Goal: Information Seeking & Learning: Find specific fact

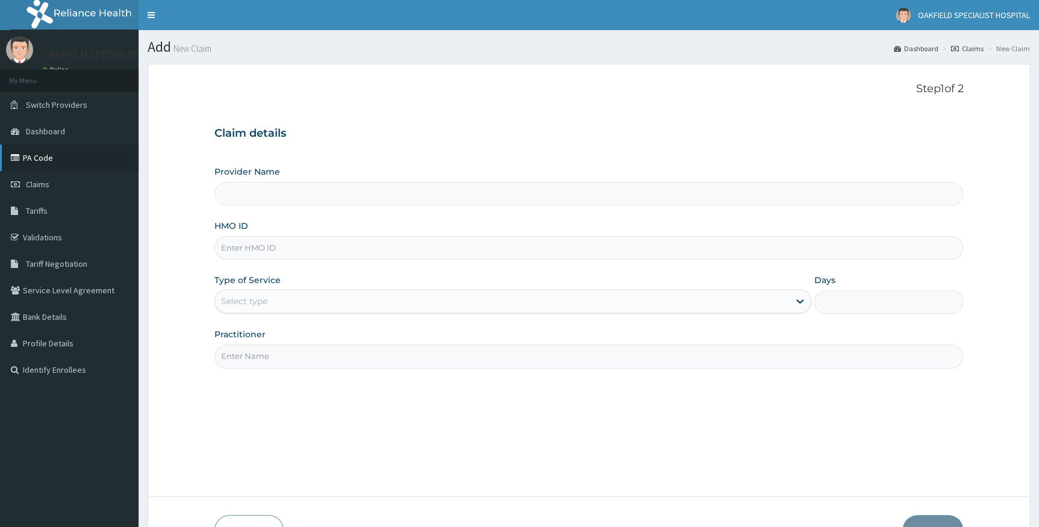
click at [43, 150] on link "PA Code" at bounding box center [69, 158] width 139 height 27
type input "Vinca Hospital Limited"
click at [43, 152] on link "PA Code" at bounding box center [69, 158] width 139 height 27
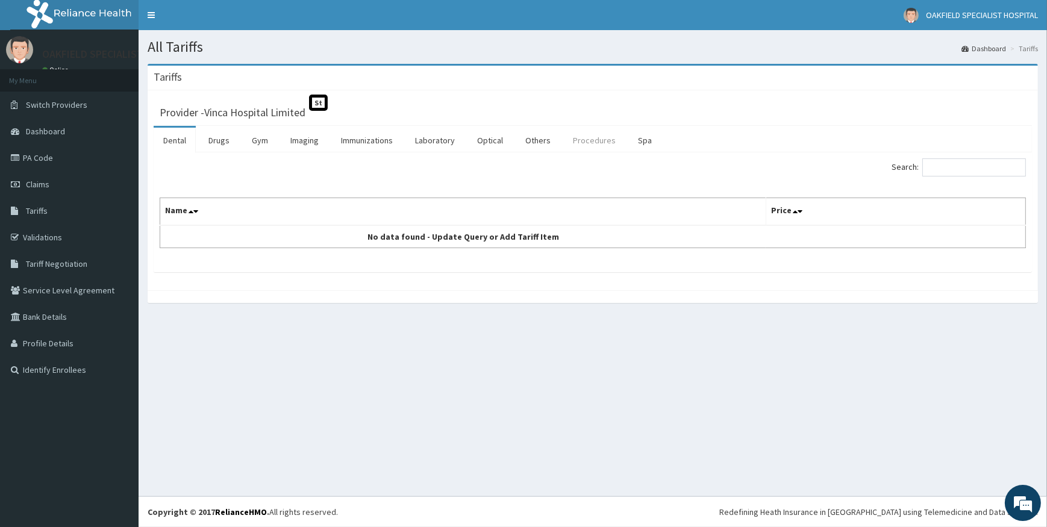
click at [593, 137] on link "Procedures" at bounding box center [594, 140] width 62 height 25
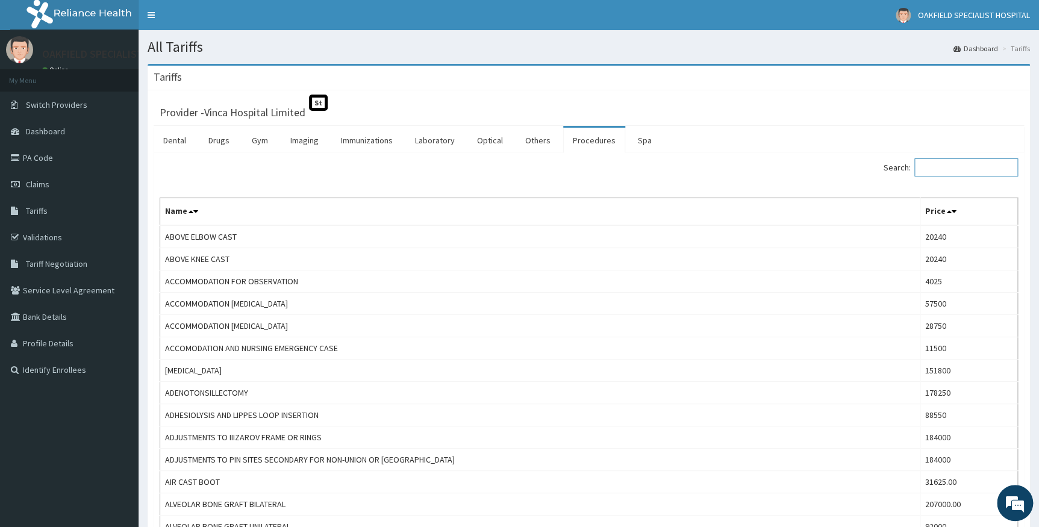
click at [970, 173] on input "Search:" at bounding box center [966, 167] width 104 height 18
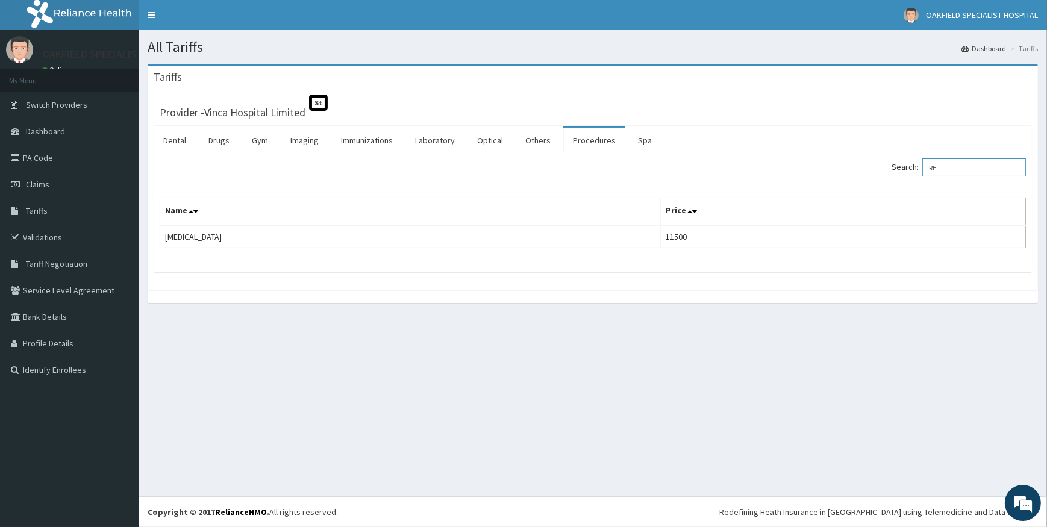
type input "R"
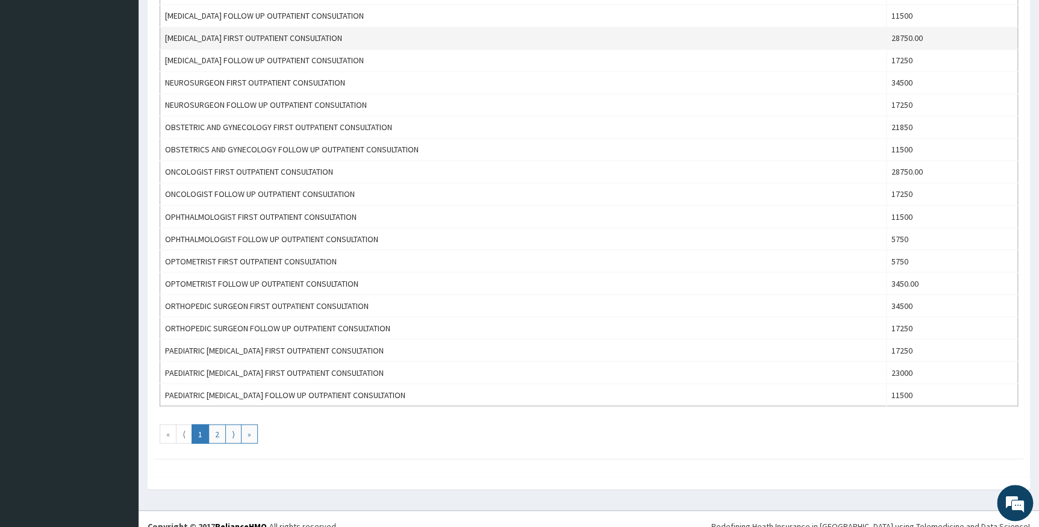
scroll to position [944, 0]
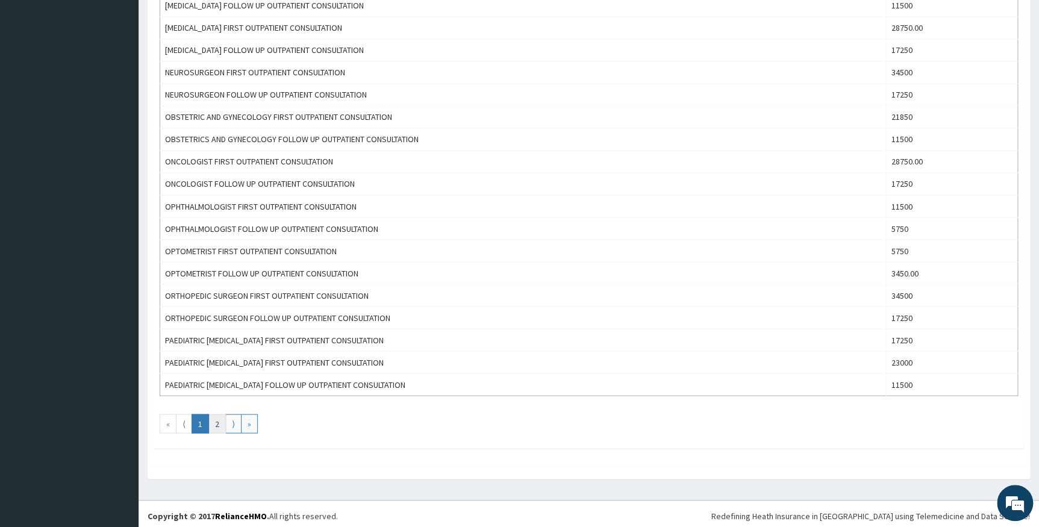
click at [217, 417] on link "2" at bounding box center [216, 423] width 17 height 19
click at [252, 423] on link "»" at bounding box center [249, 423] width 17 height 19
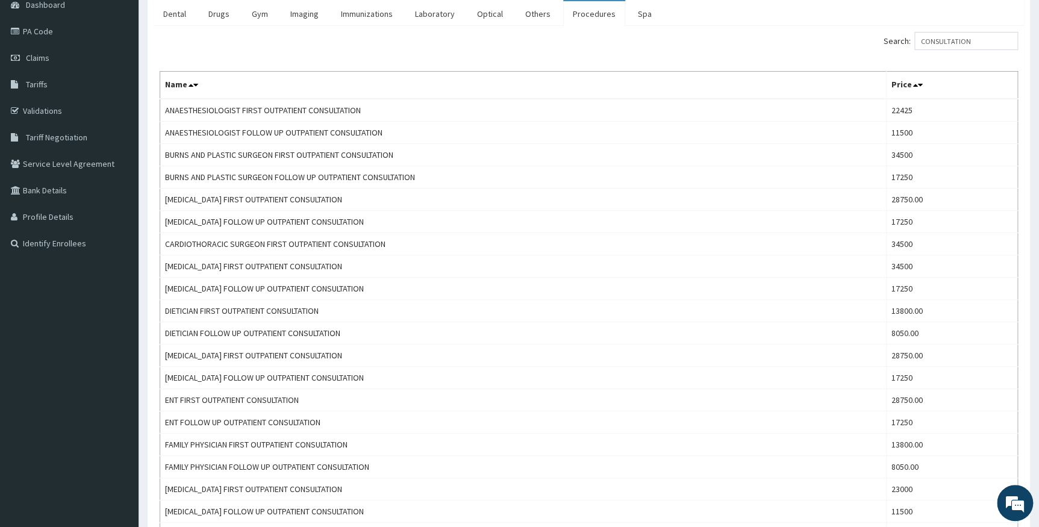
scroll to position [123, 0]
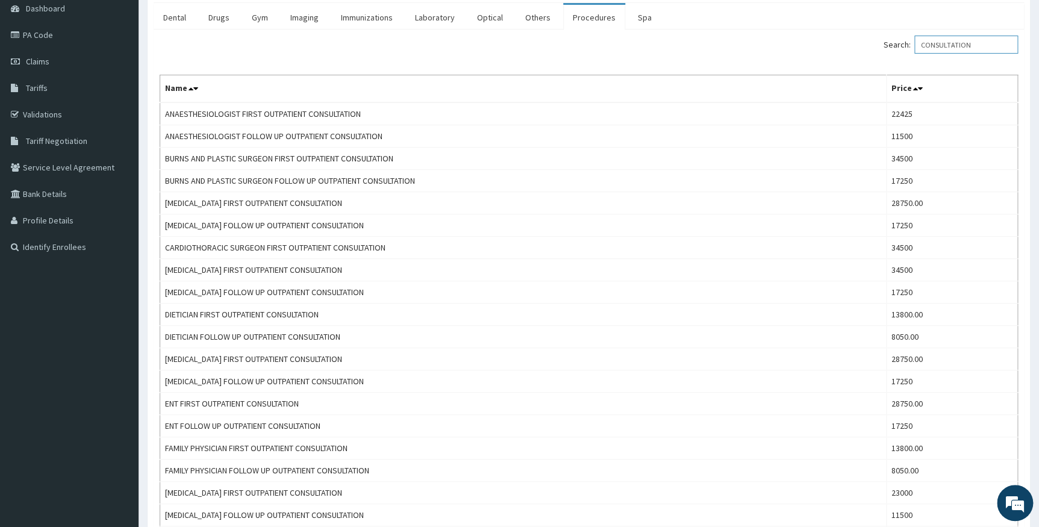
click at [980, 43] on input "CONSULTATION" at bounding box center [966, 45] width 104 height 18
type input "C"
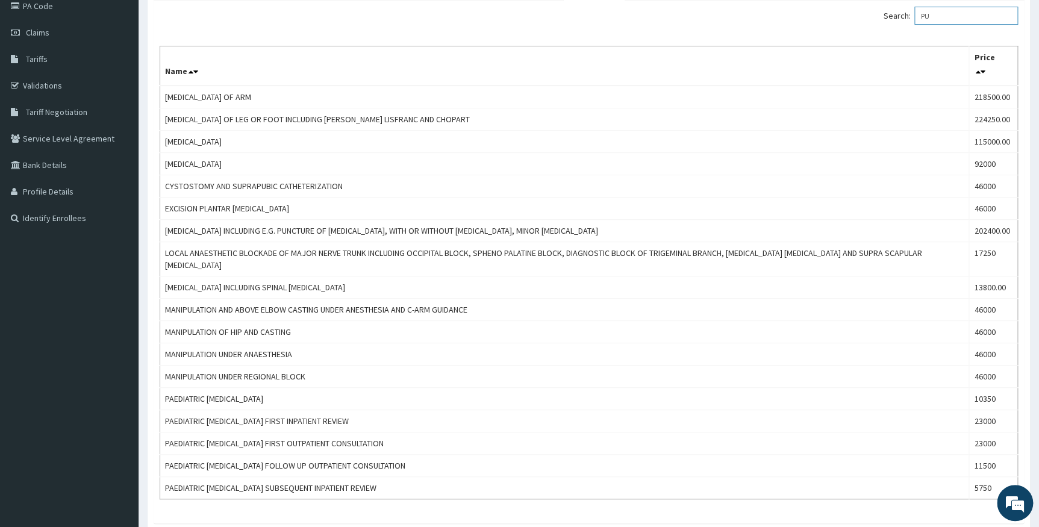
scroll to position [0, 0]
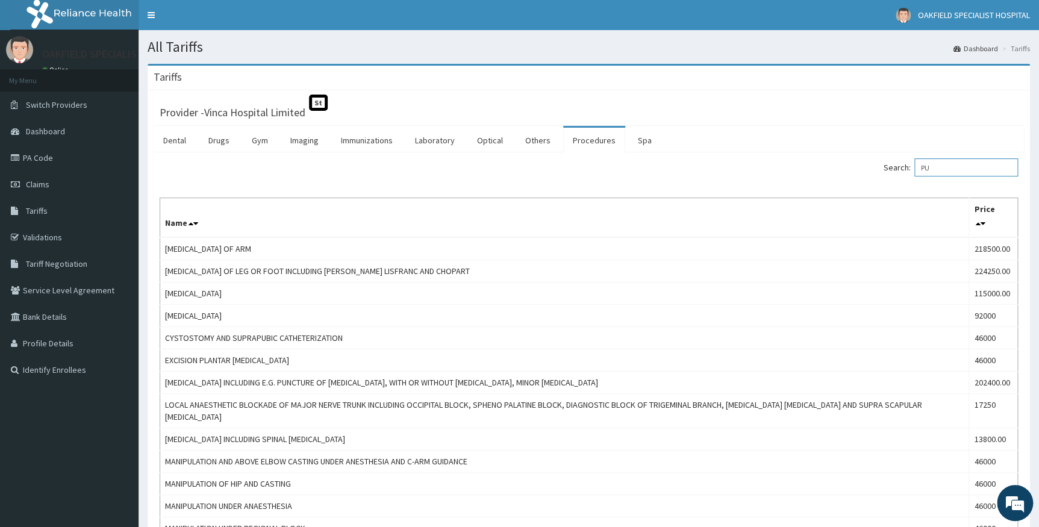
click at [944, 170] on input "PU" at bounding box center [966, 167] width 104 height 18
type input "P"
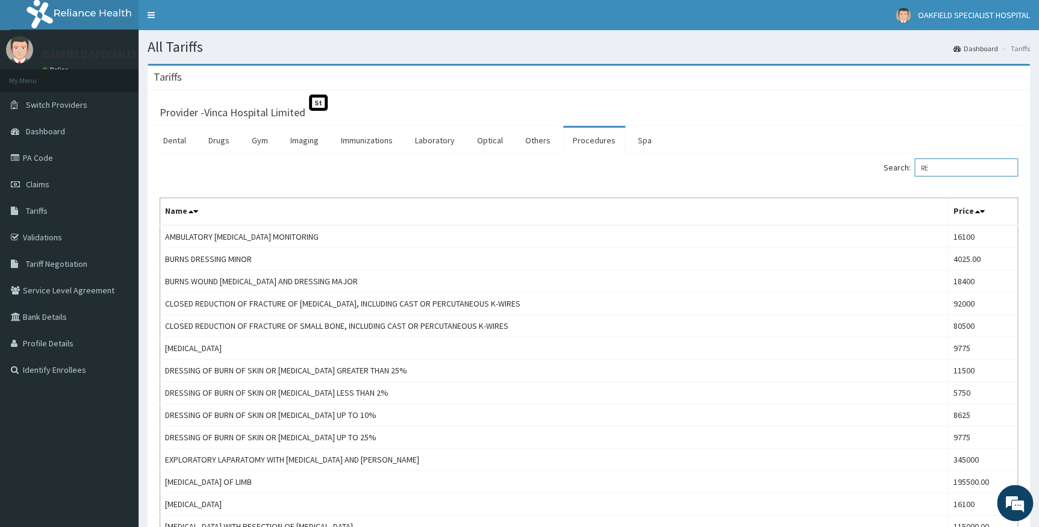
type input "R"
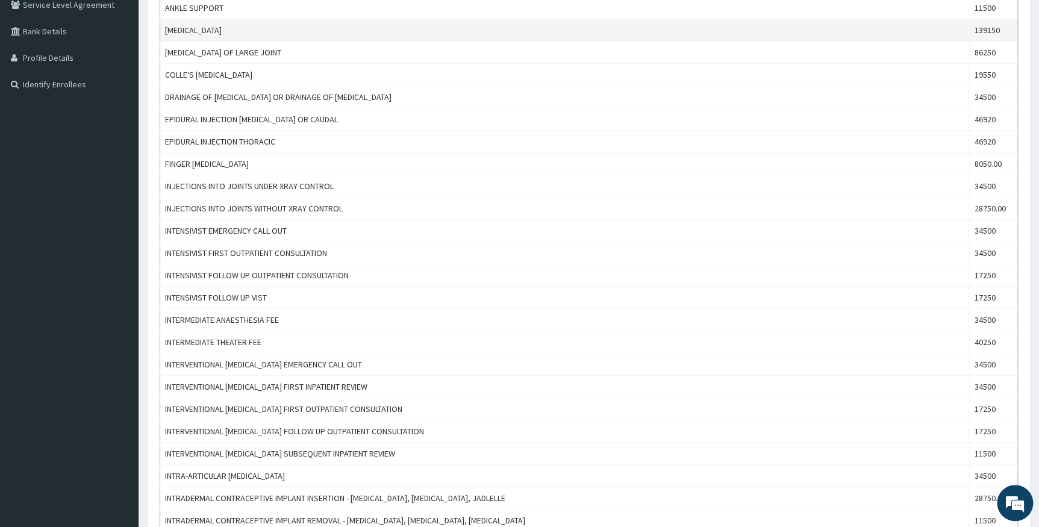
scroll to position [52, 0]
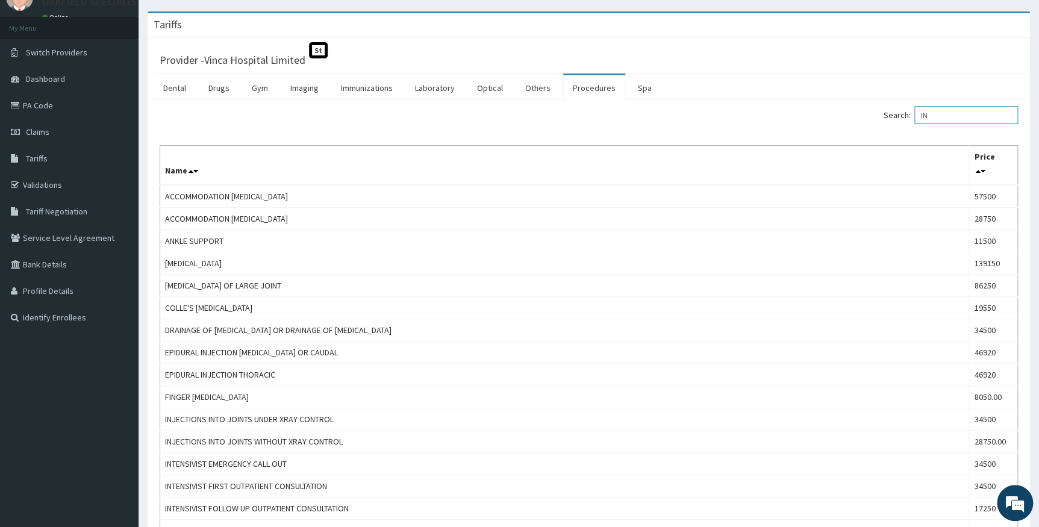
type input "I"
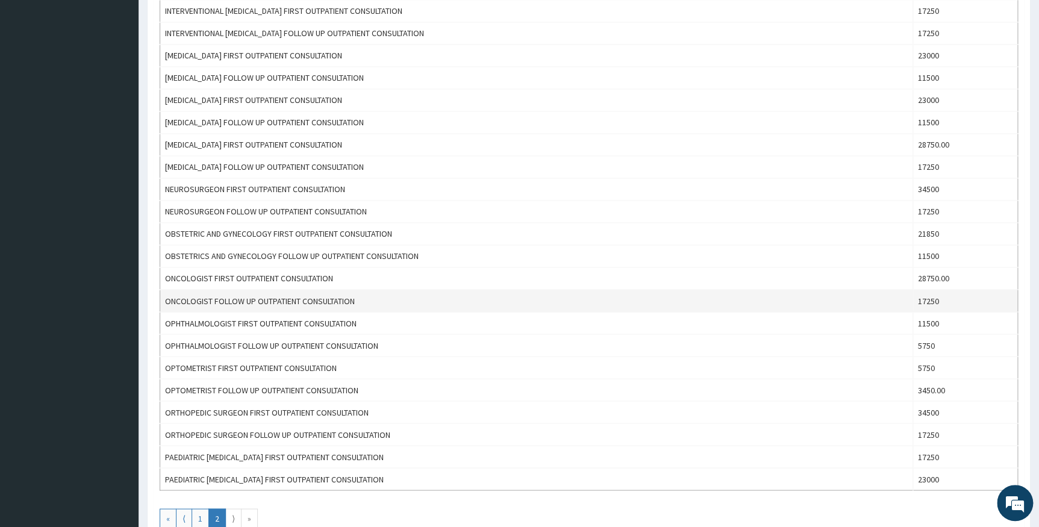
scroll to position [876, 0]
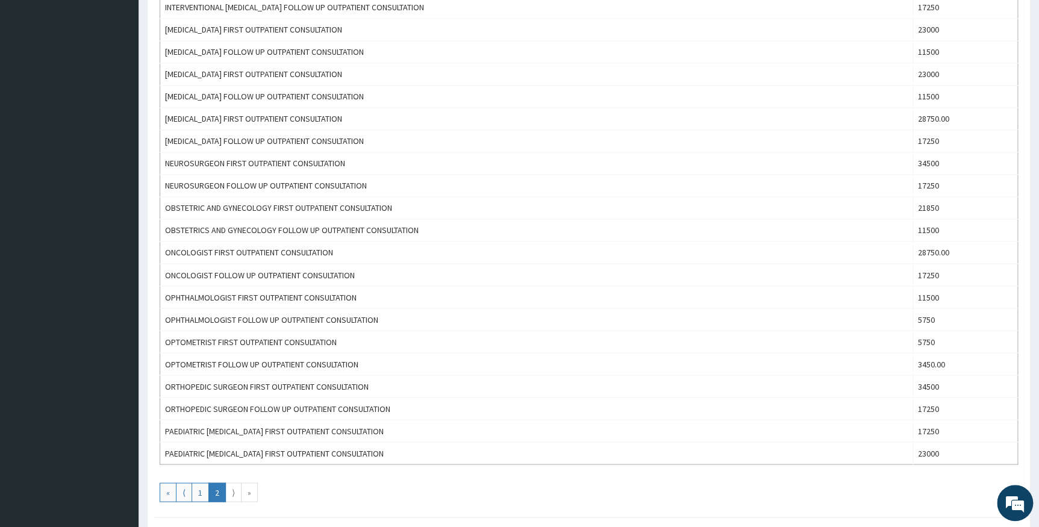
click at [231, 487] on link "⟩" at bounding box center [233, 491] width 16 height 19
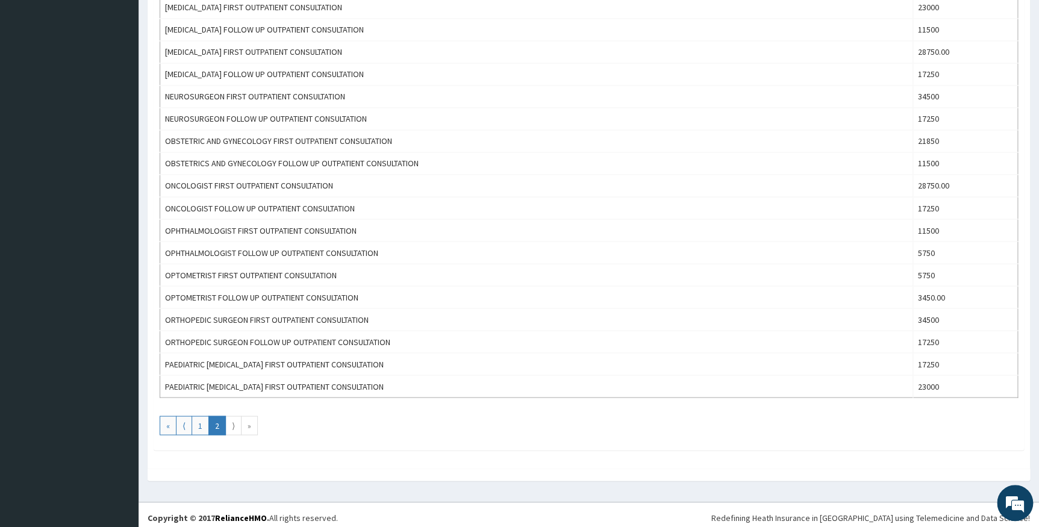
scroll to position [944, 0]
click at [252, 422] on link "»" at bounding box center [249, 423] width 17 height 19
click at [204, 420] on link "1" at bounding box center [200, 423] width 17 height 19
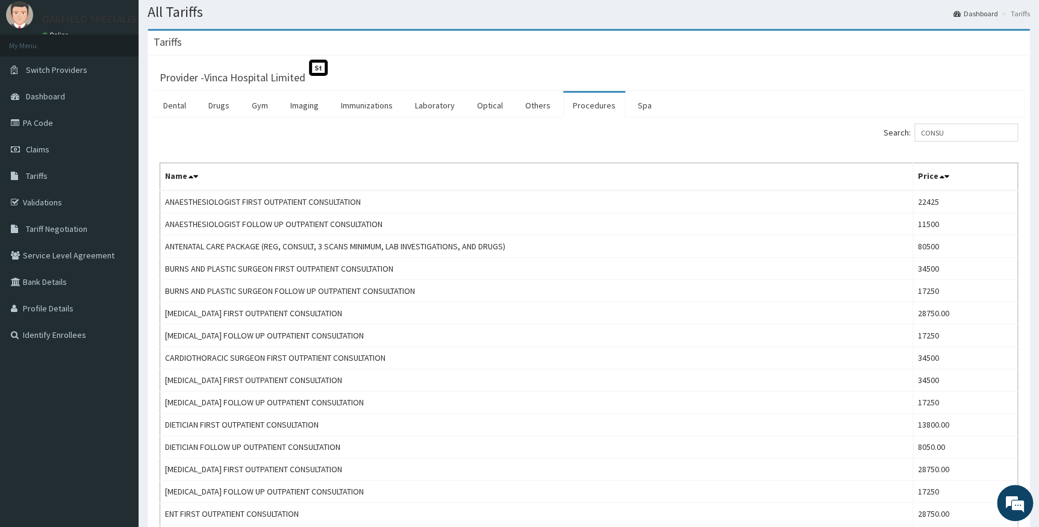
scroll to position [0, 0]
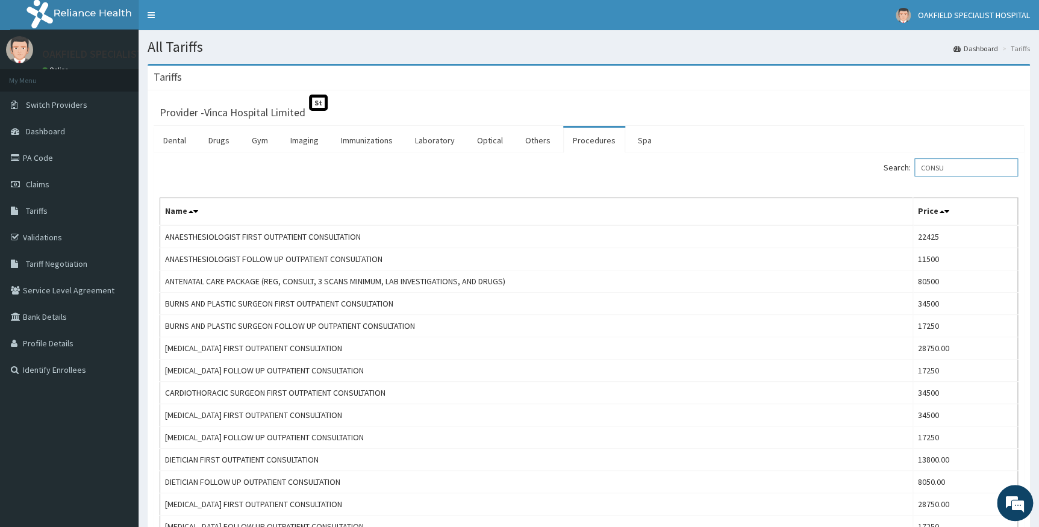
click at [950, 169] on input "CONSU" at bounding box center [966, 167] width 104 height 18
type input "C"
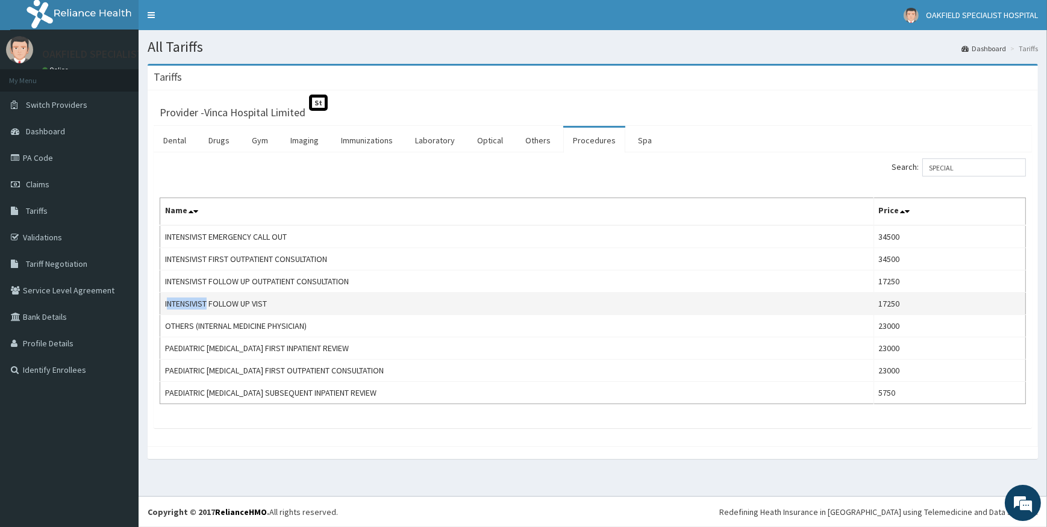
drag, startPoint x: 170, startPoint y: 301, endPoint x: 210, endPoint y: 304, distance: 39.3
click at [210, 304] on td "INTENSIVIST FOLLOW UP VIST" at bounding box center [517, 304] width 714 height 22
click at [210, 307] on td "INTENSIVIST FOLLOW UP VIST" at bounding box center [517, 304] width 714 height 22
copy td "INTENSIVIST"
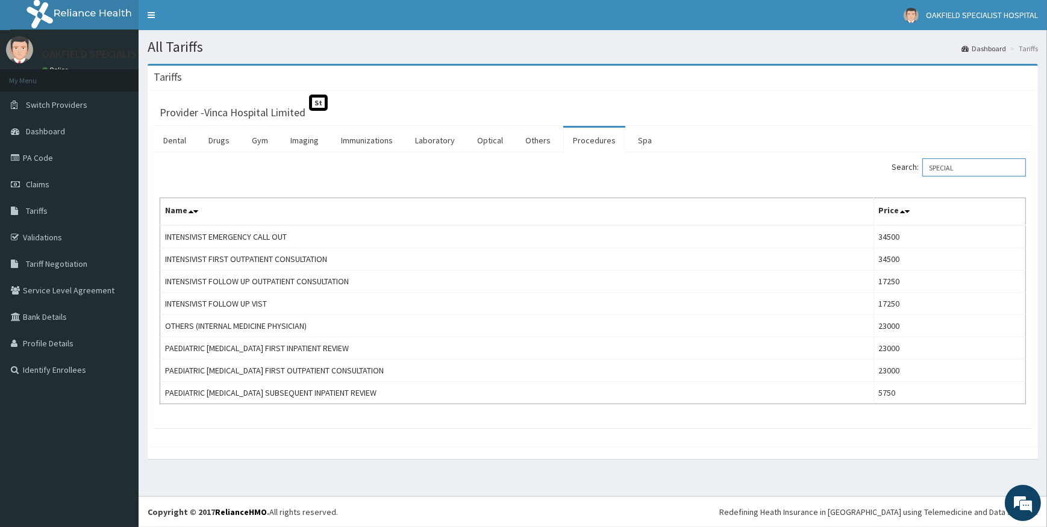
click at [969, 169] on input "SPECIAL" at bounding box center [974, 167] width 104 height 18
type input "S"
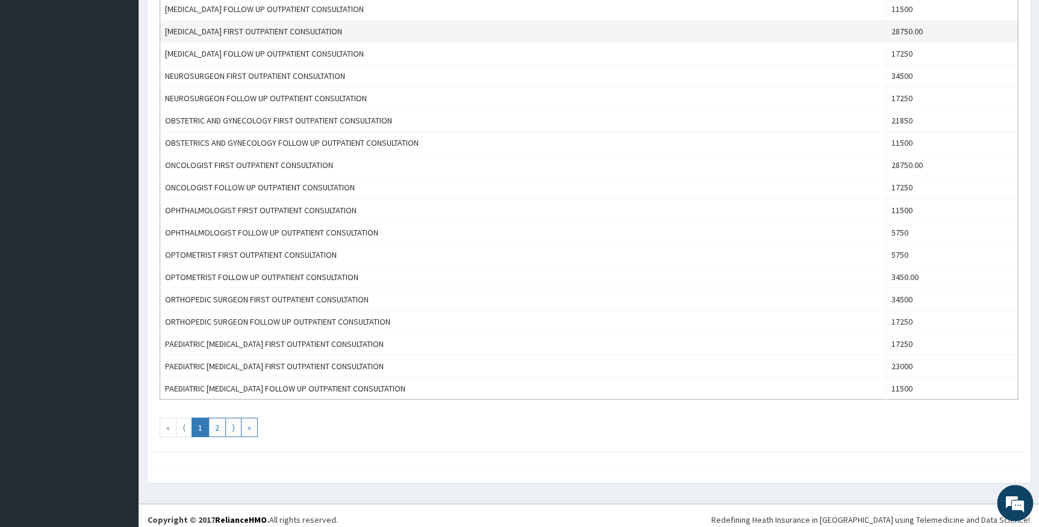
scroll to position [944, 0]
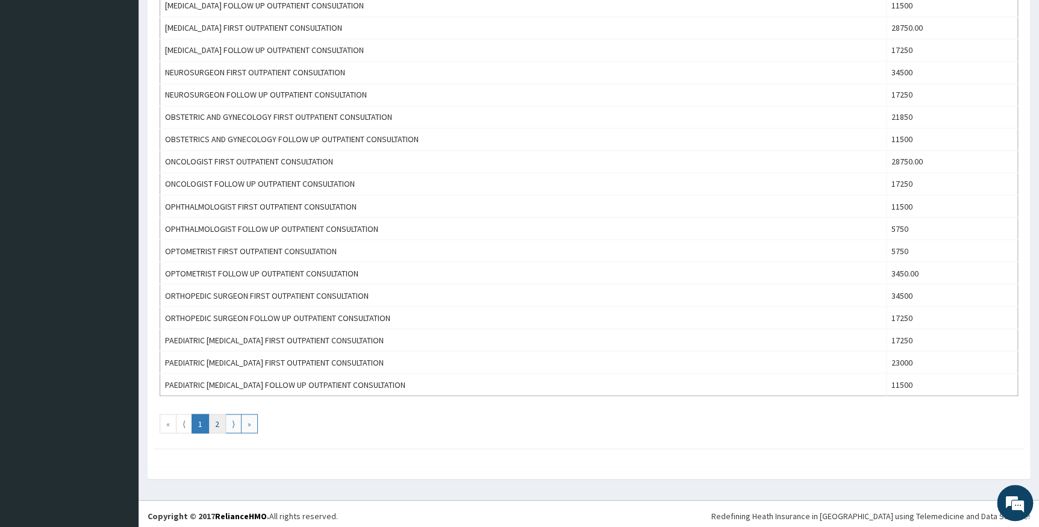
click at [211, 417] on link "2" at bounding box center [216, 423] width 17 height 19
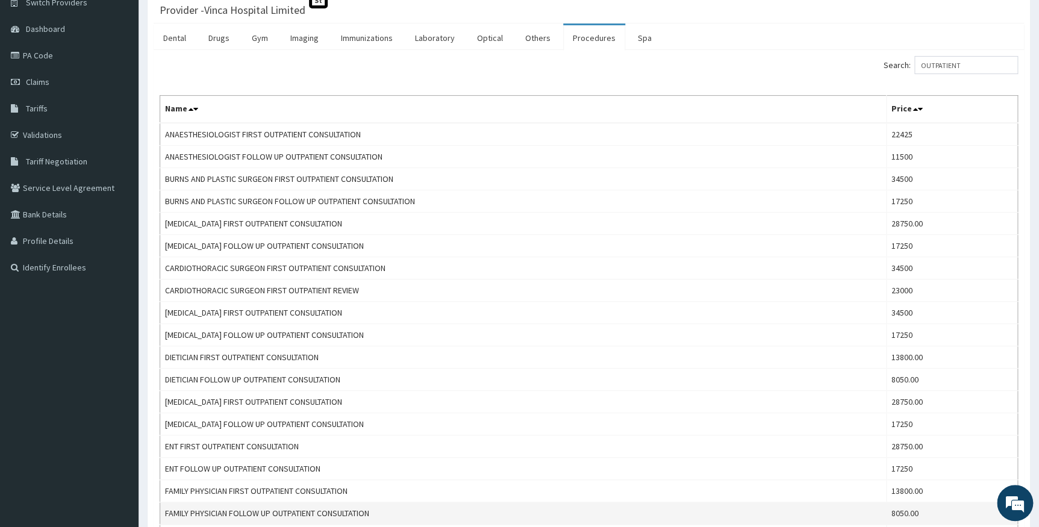
scroll to position [0, 0]
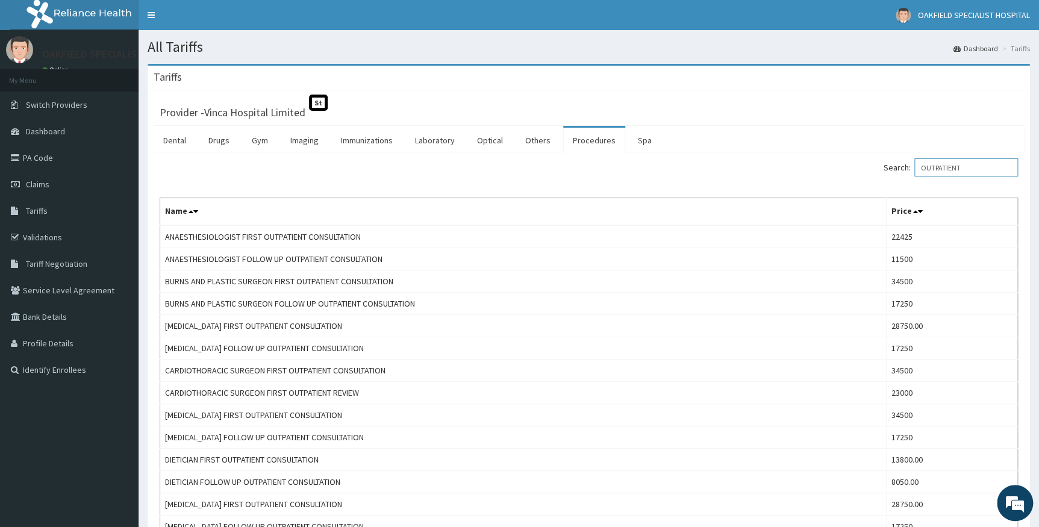
click at [968, 166] on input "OUTPATIENT" at bounding box center [966, 167] width 104 height 18
type input "O"
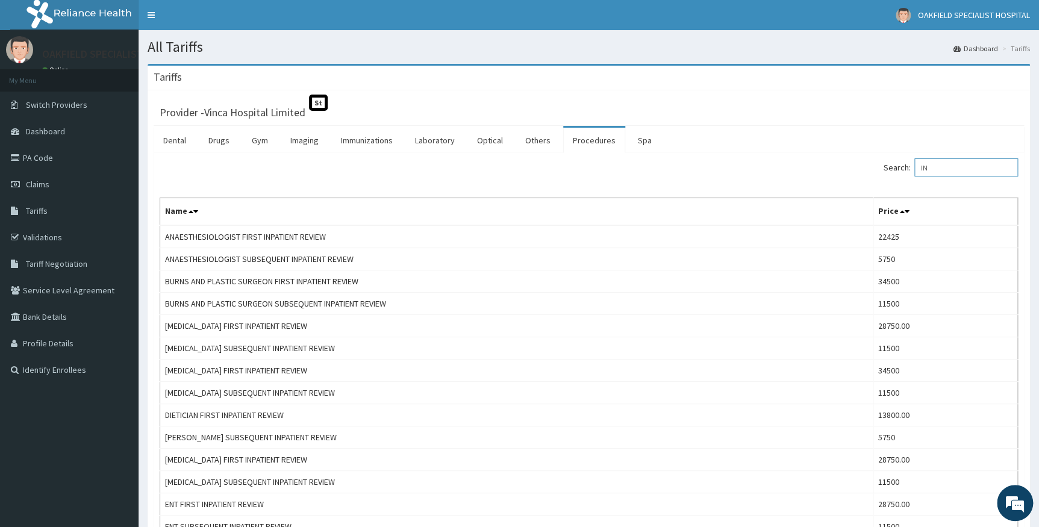
type input "I"
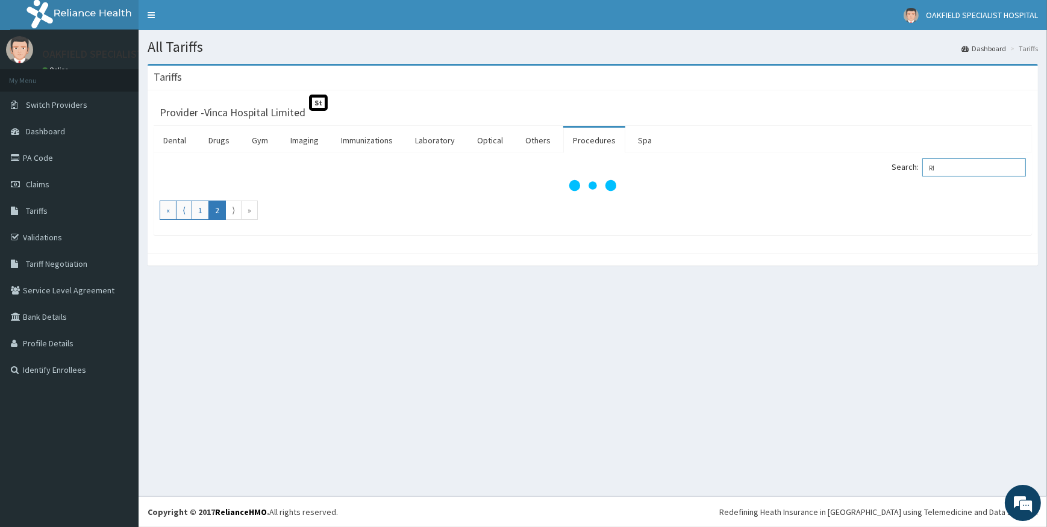
type input "R"
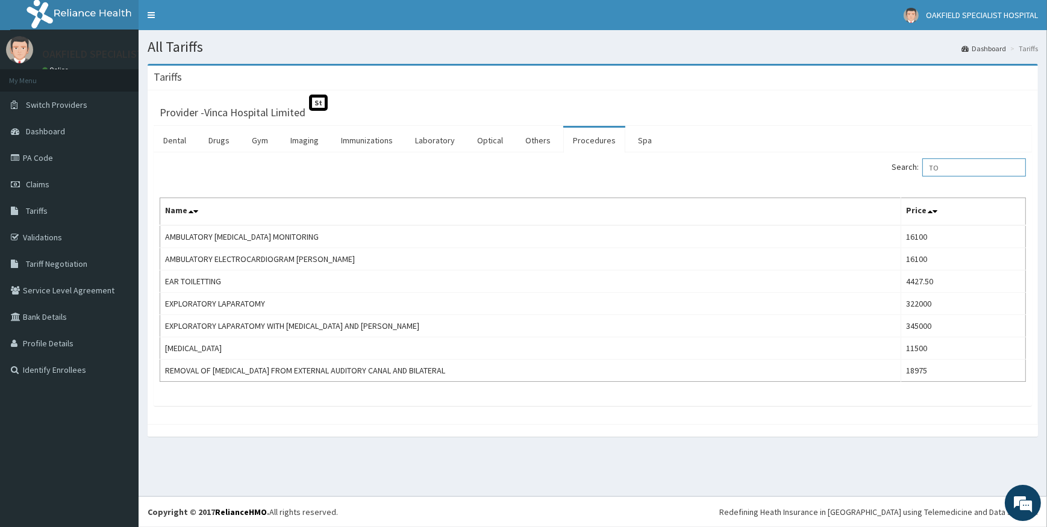
type input "T"
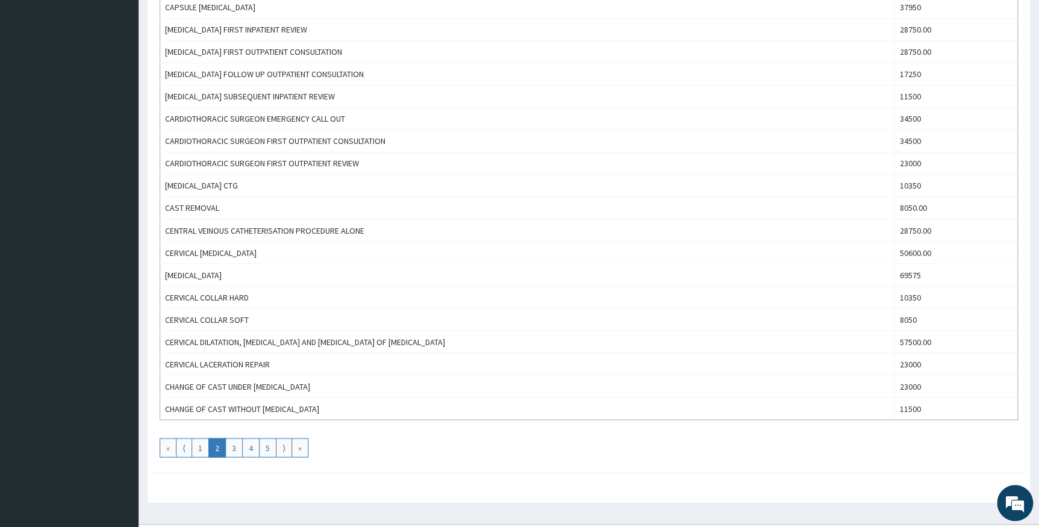
scroll to position [944, 0]
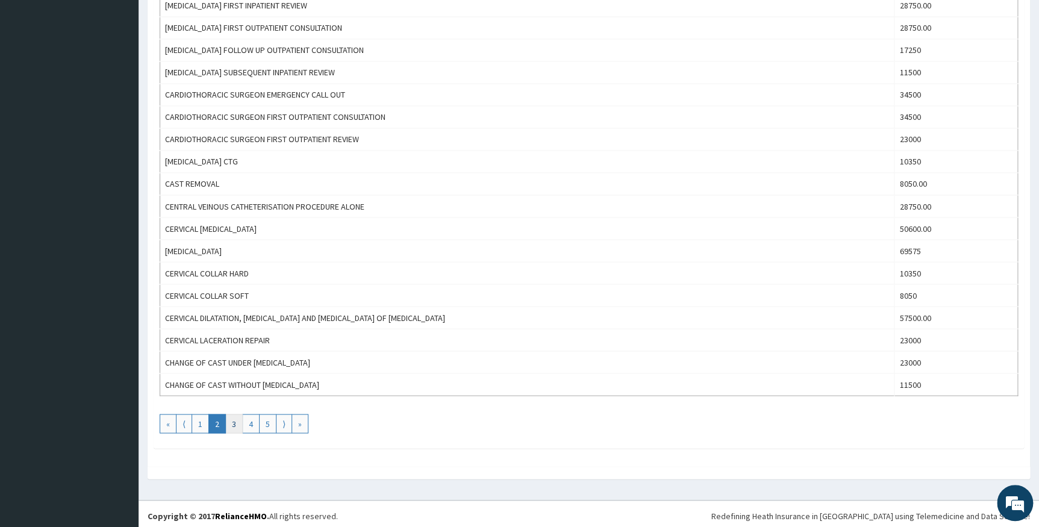
click at [229, 417] on link "3" at bounding box center [233, 423] width 17 height 19
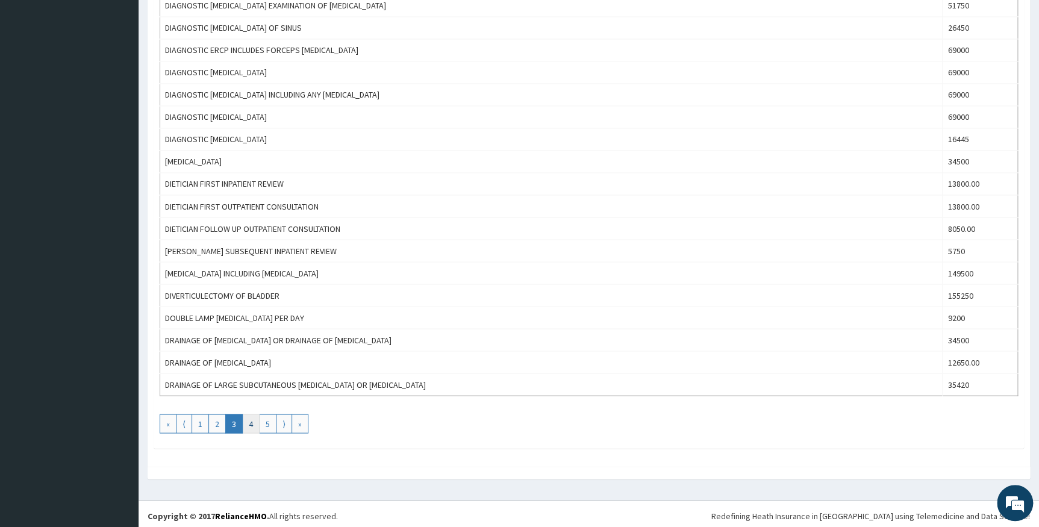
click at [247, 414] on link "4" at bounding box center [250, 423] width 17 height 19
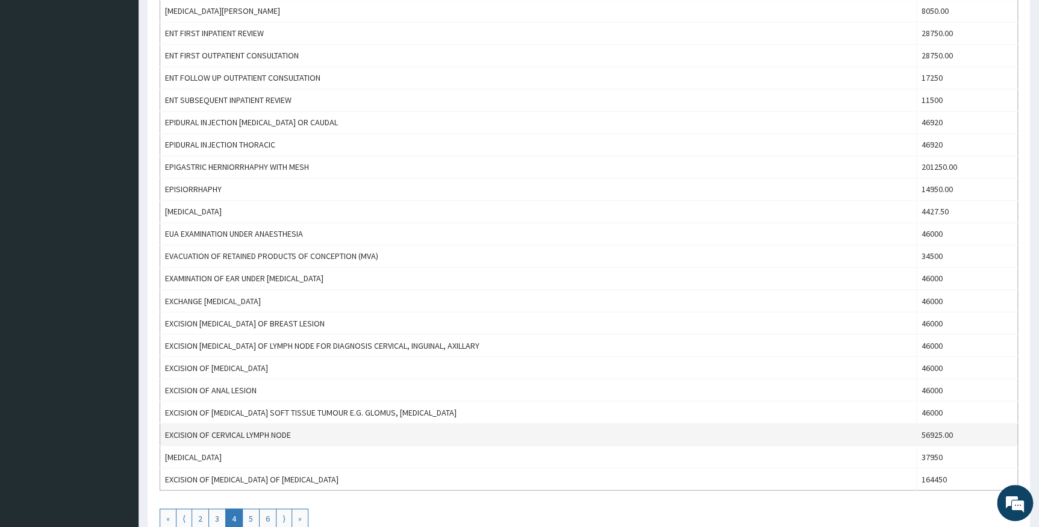
scroll to position [876, 0]
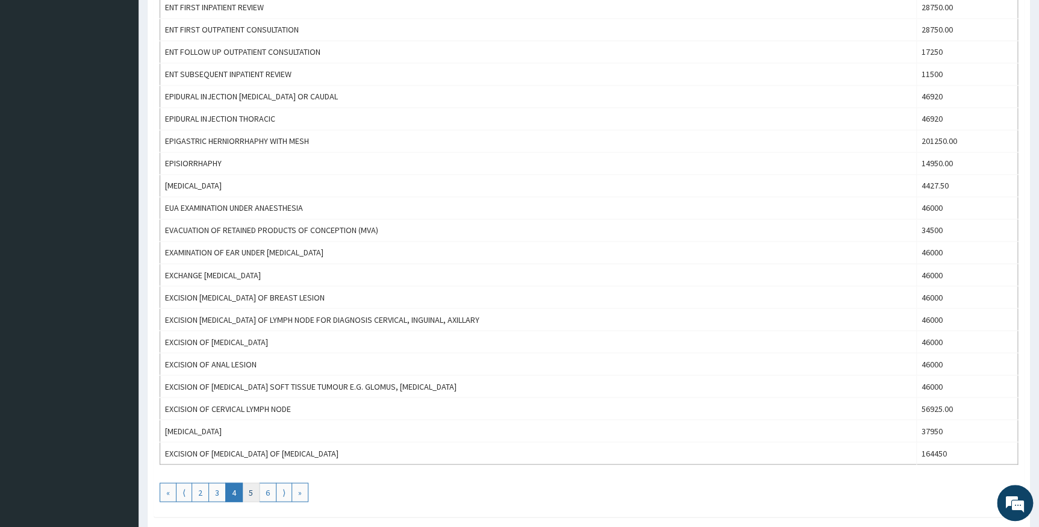
click at [246, 488] on link "5" at bounding box center [250, 491] width 17 height 19
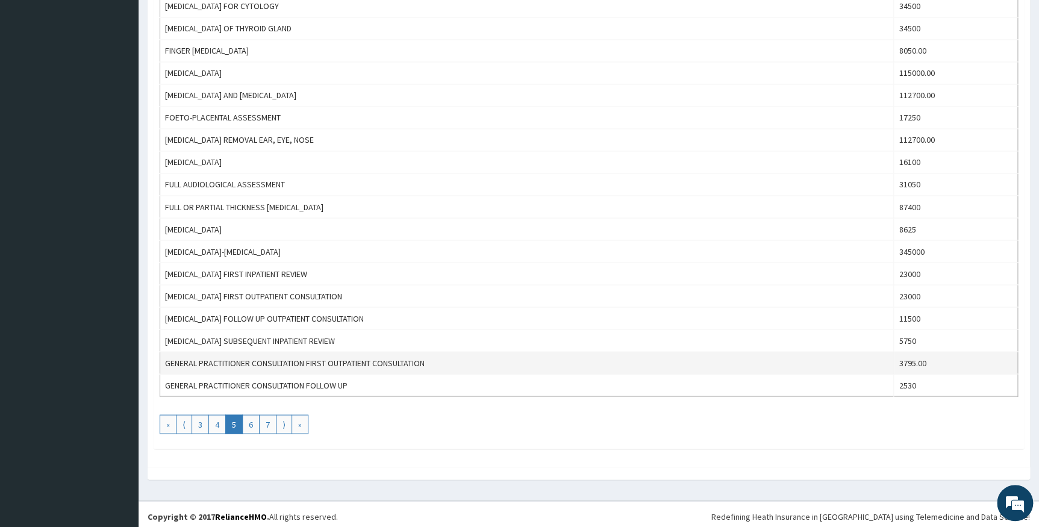
scroll to position [944, 0]
click at [249, 422] on link "6" at bounding box center [250, 423] width 17 height 19
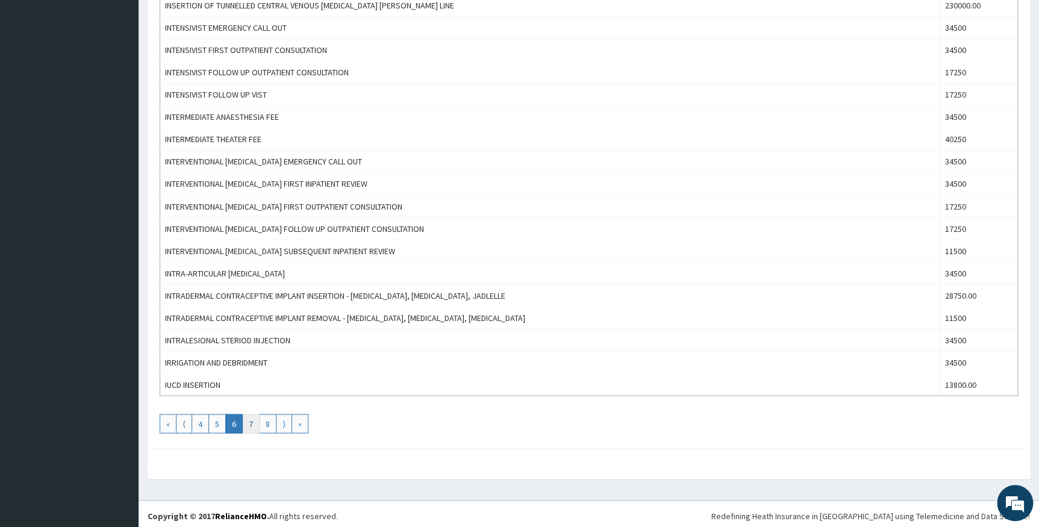
click at [252, 417] on link "7" at bounding box center [250, 423] width 17 height 19
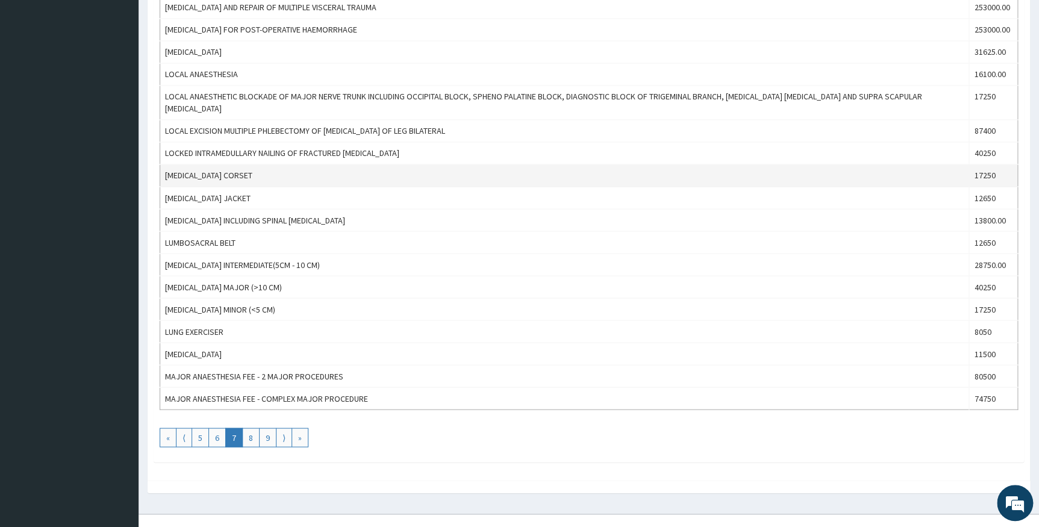
scroll to position [956, 0]
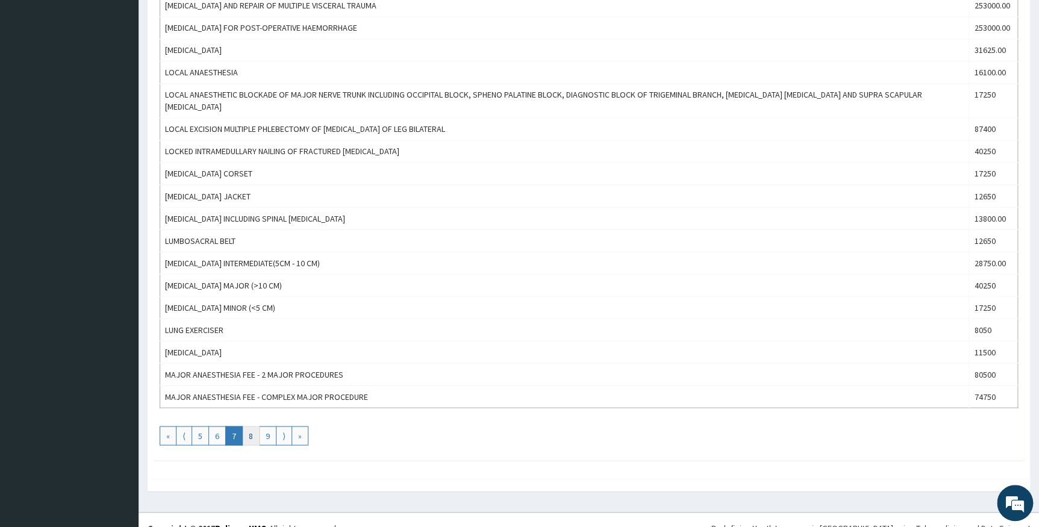
click at [249, 426] on link "8" at bounding box center [250, 435] width 17 height 19
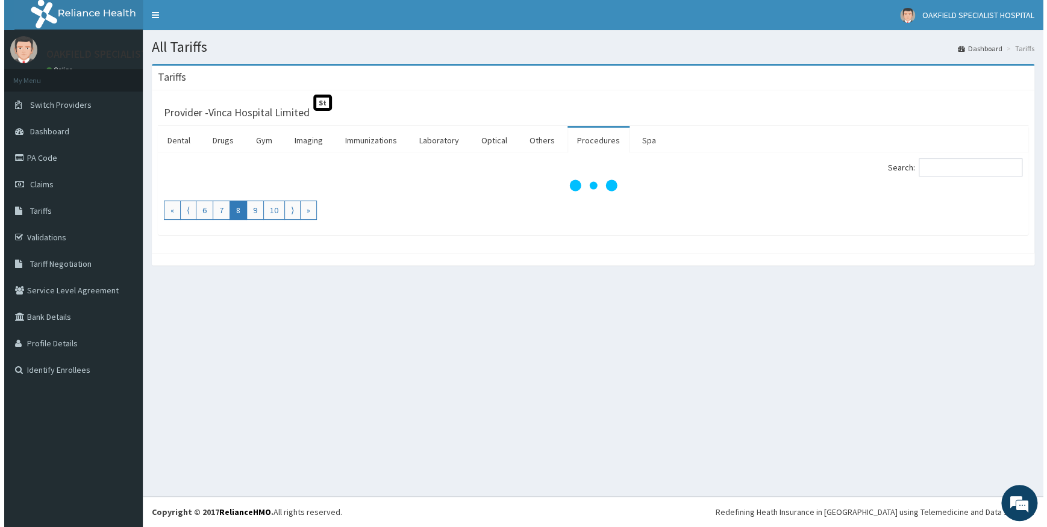
scroll to position [0, 0]
